Goal: Use online tool/utility: Utilize a website feature to perform a specific function

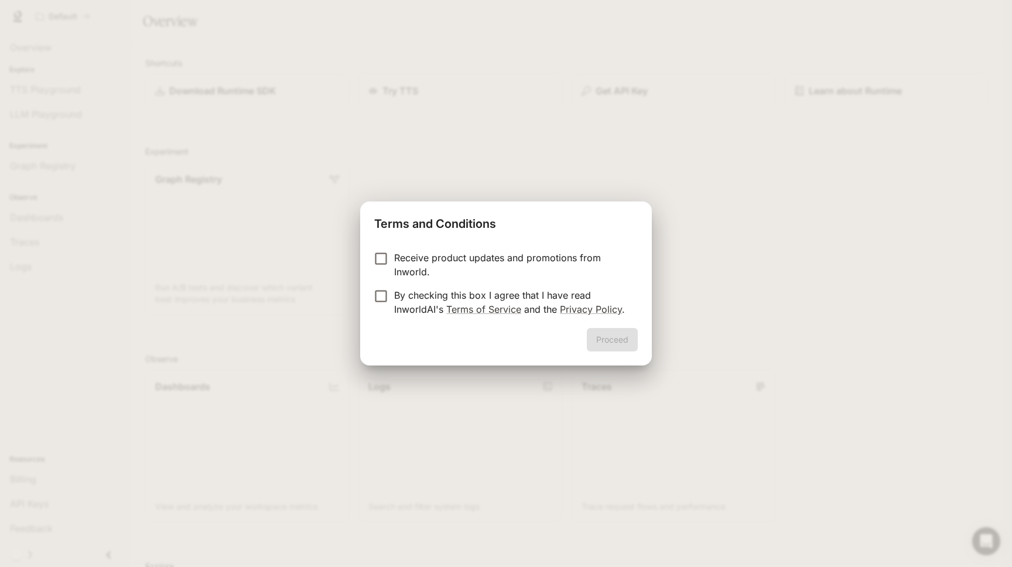
click at [419, 259] on p "Receive product updates and promotions from Inworld." at bounding box center [511, 265] width 234 height 28
click at [414, 259] on p "Receive product updates and promotions from Inworld." at bounding box center [511, 265] width 234 height 28
click at [406, 297] on p "By checking this box I agree that I have read InworldAI's Terms of Service and …" at bounding box center [511, 302] width 234 height 28
click at [613, 340] on button "Proceed" at bounding box center [612, 339] width 51 height 23
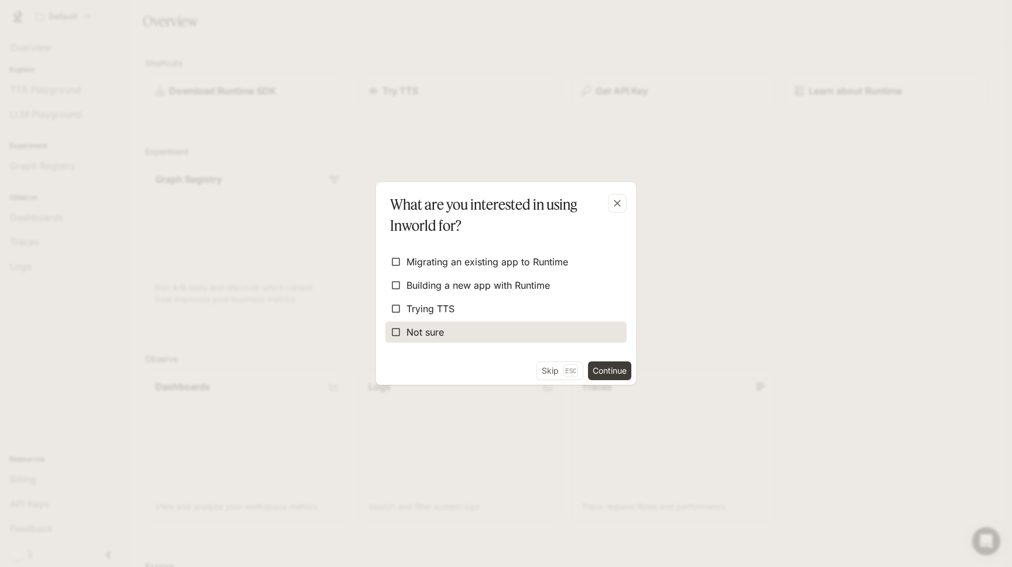
click at [441, 325] on span "Not sure" at bounding box center [424, 332] width 37 height 14
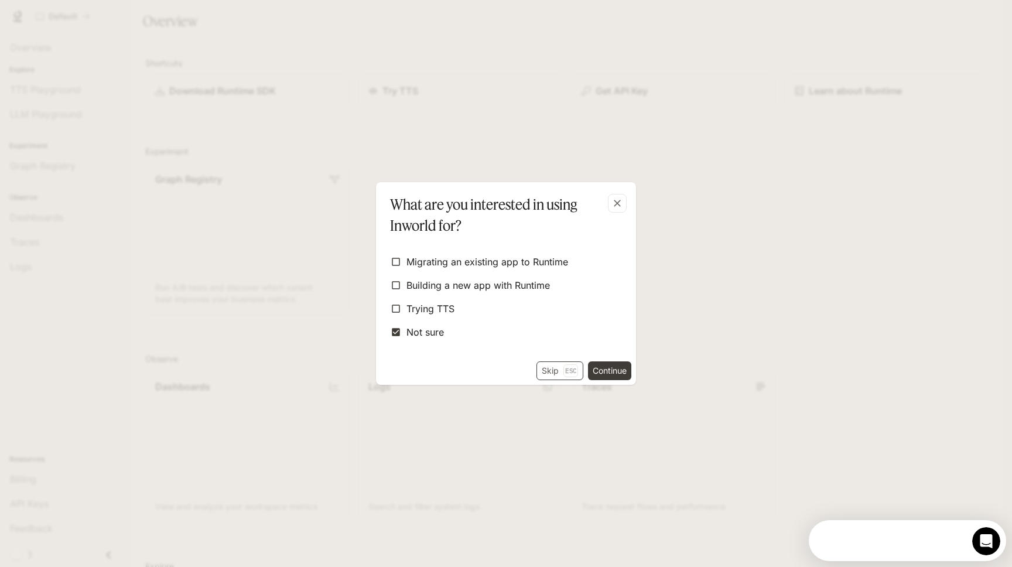
click at [548, 365] on button "Skip Esc" at bounding box center [559, 370] width 47 height 19
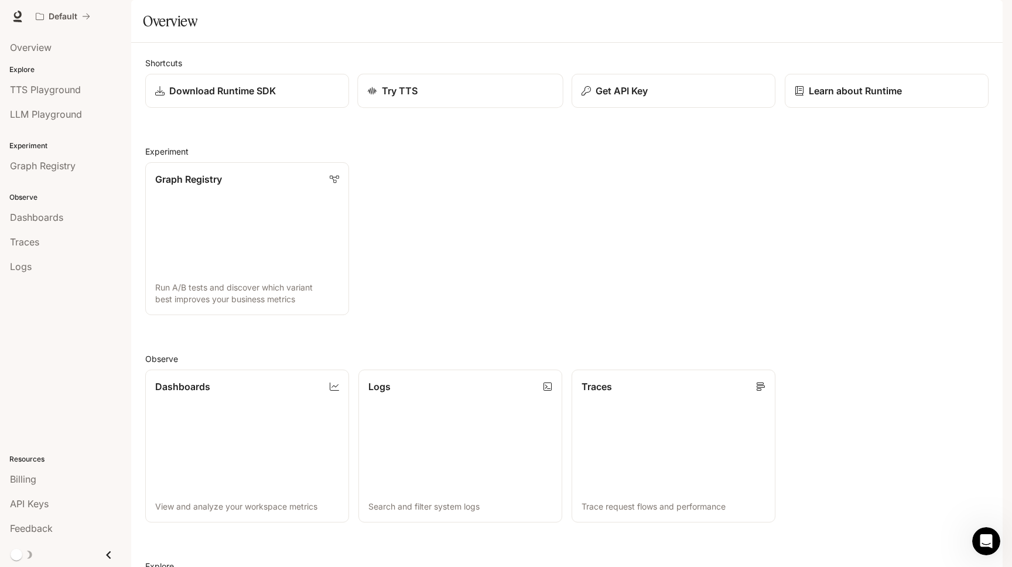
click at [408, 98] on p "Try TTS" at bounding box center [400, 91] width 36 height 14
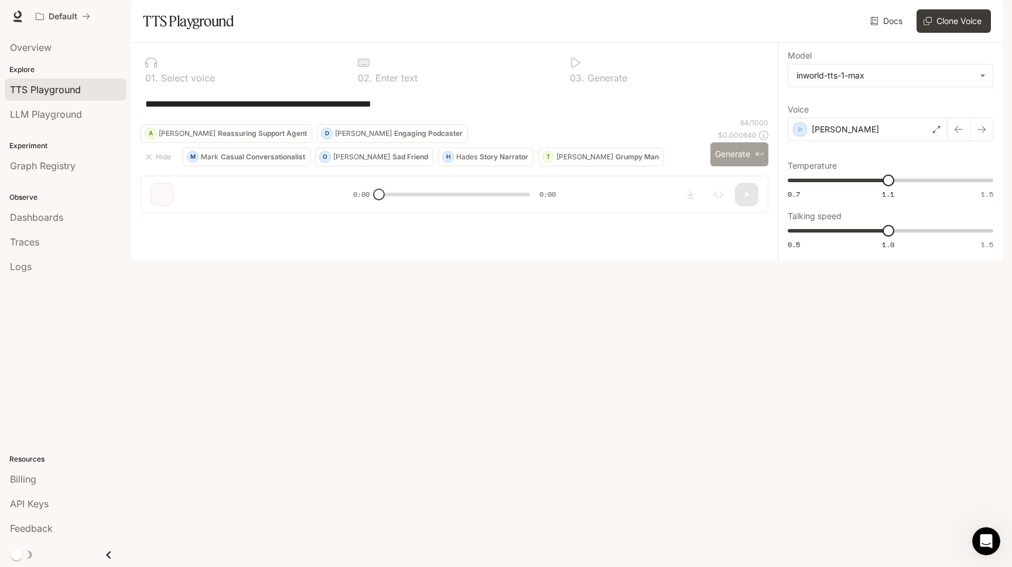
click at [728, 166] on button "Generate ⌘⏎" at bounding box center [739, 154] width 58 height 24
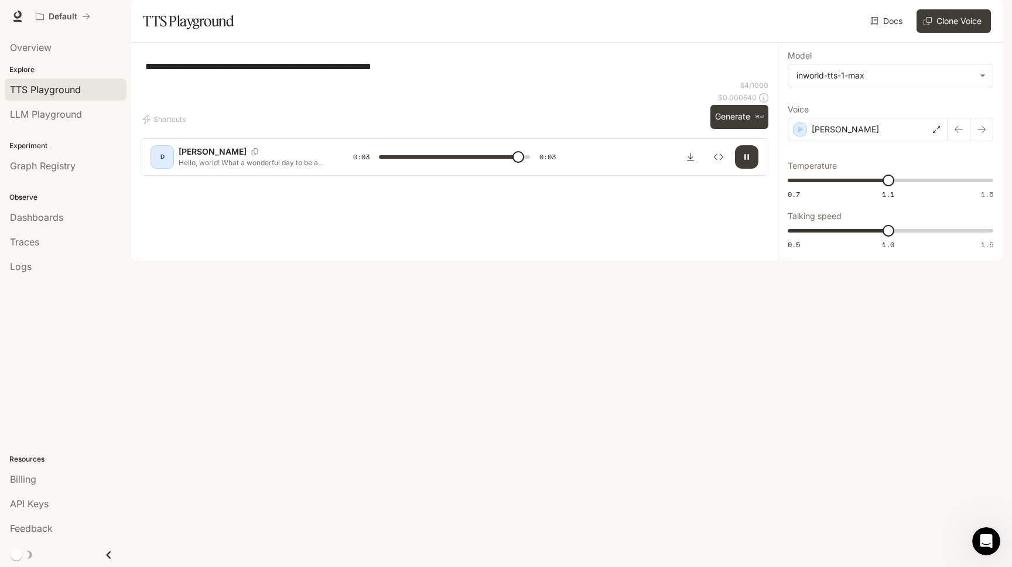
type input "*"
click at [926, 25] on icon "button" at bounding box center [927, 21] width 8 height 8
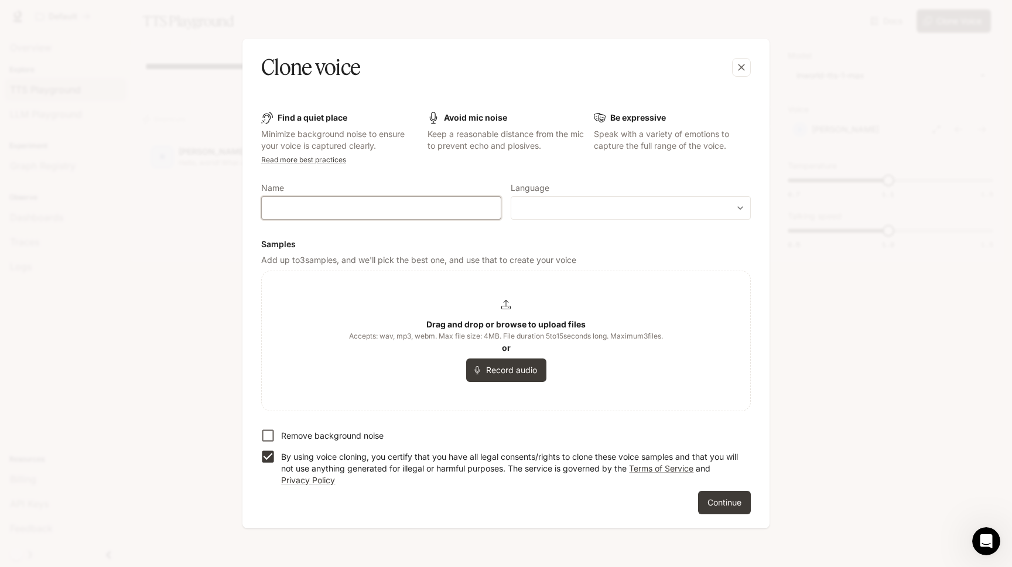
click at [317, 205] on input "text" at bounding box center [381, 208] width 239 height 12
type input "******"
click at [617, 216] on div "​ ​" at bounding box center [630, 207] width 240 height 23
click at [715, 202] on body "**********" at bounding box center [506, 283] width 1012 height 567
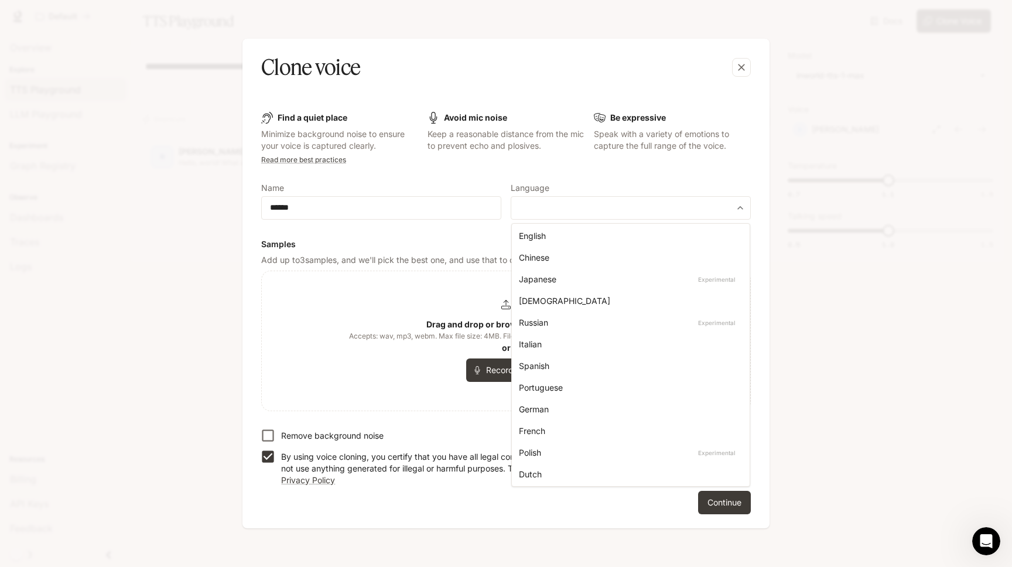
click at [557, 229] on div "English" at bounding box center [628, 235] width 219 height 12
type input "*****"
